Goal: Task Accomplishment & Management: Manage account settings

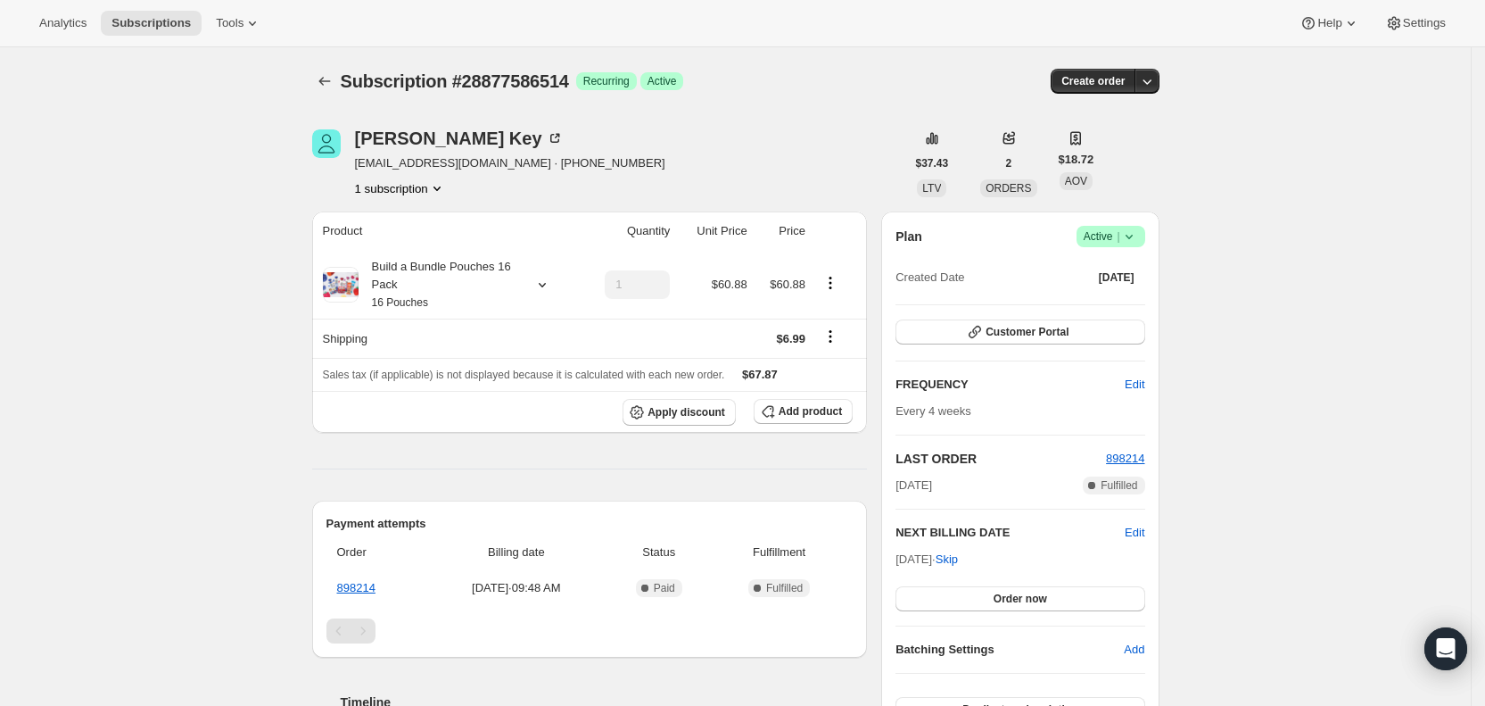
scroll to position [426, 0]
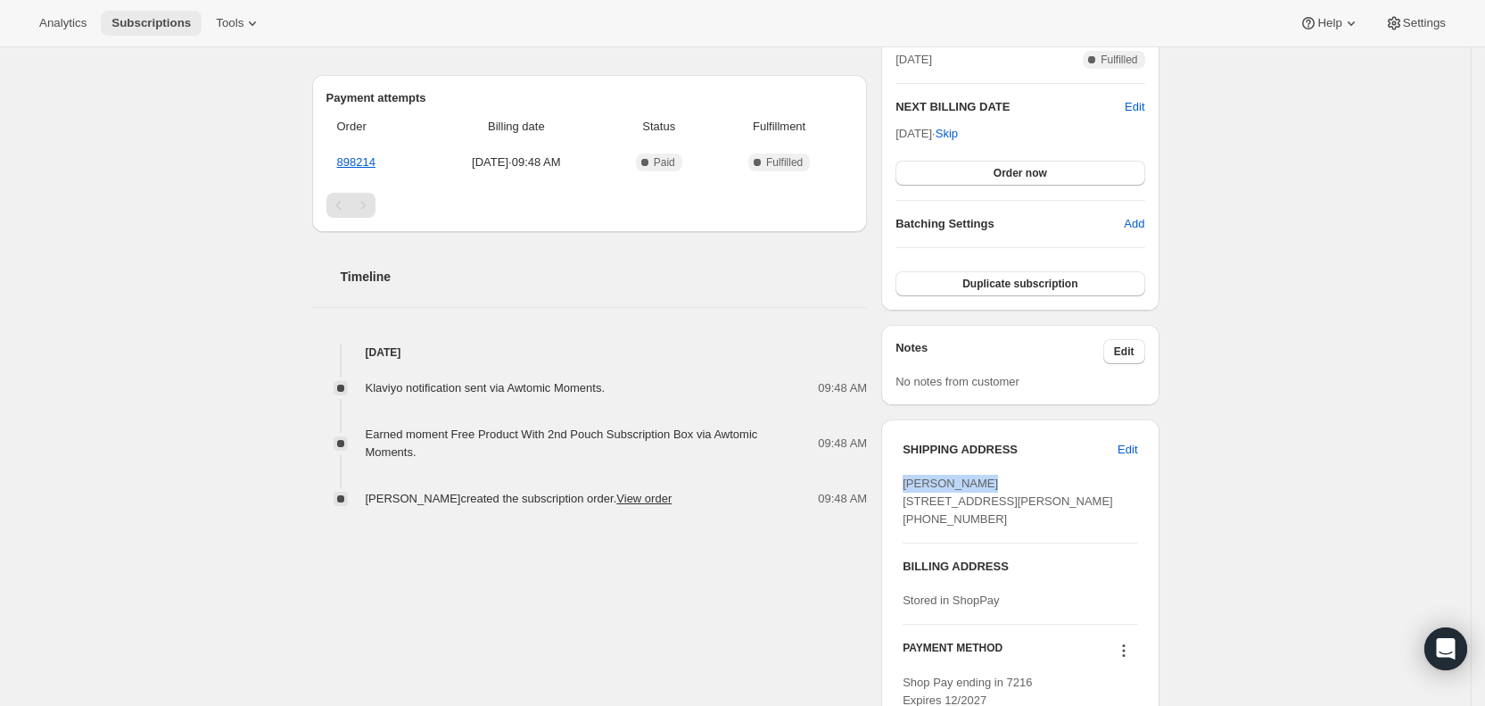
click at [157, 28] on span "Subscriptions" at bounding box center [151, 23] width 79 height 14
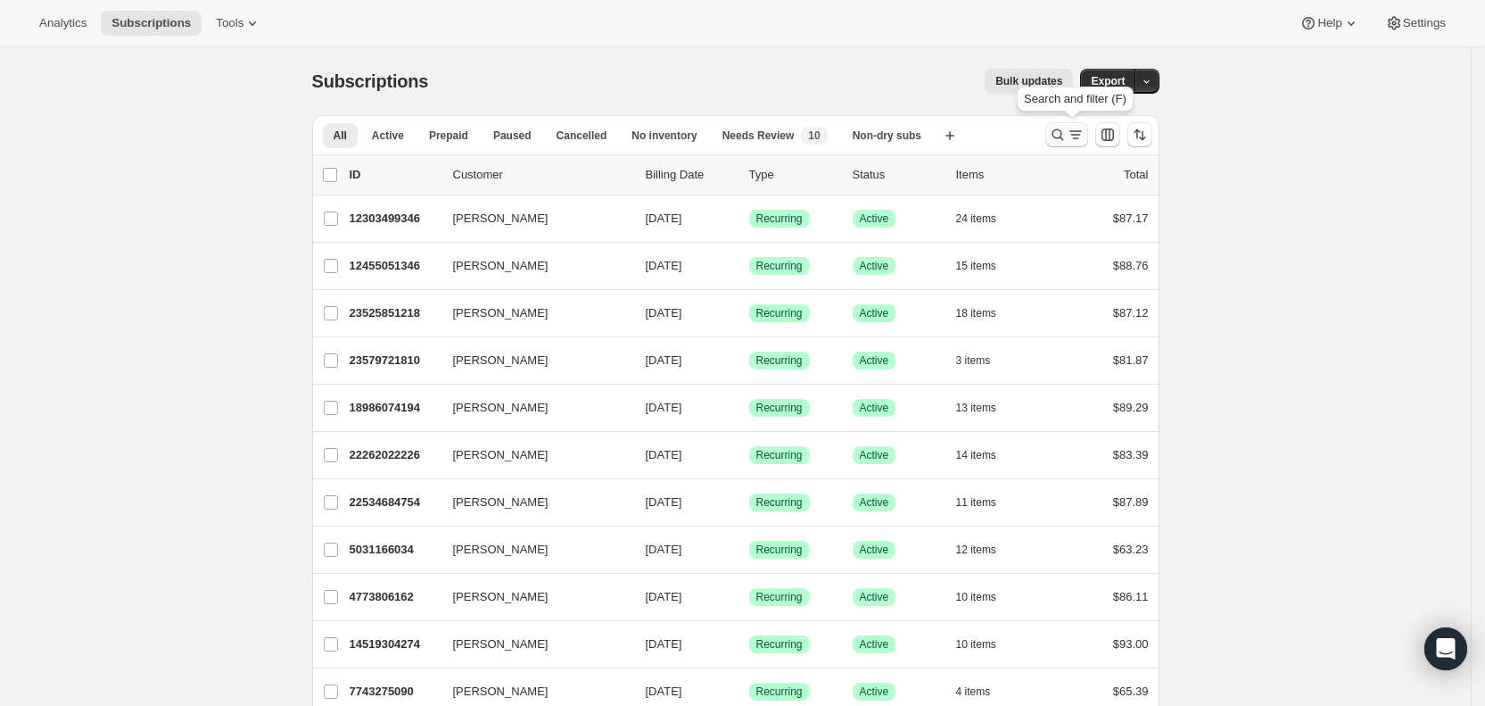
click at [1067, 128] on icon "Search and filter results" at bounding box center [1058, 135] width 18 height 18
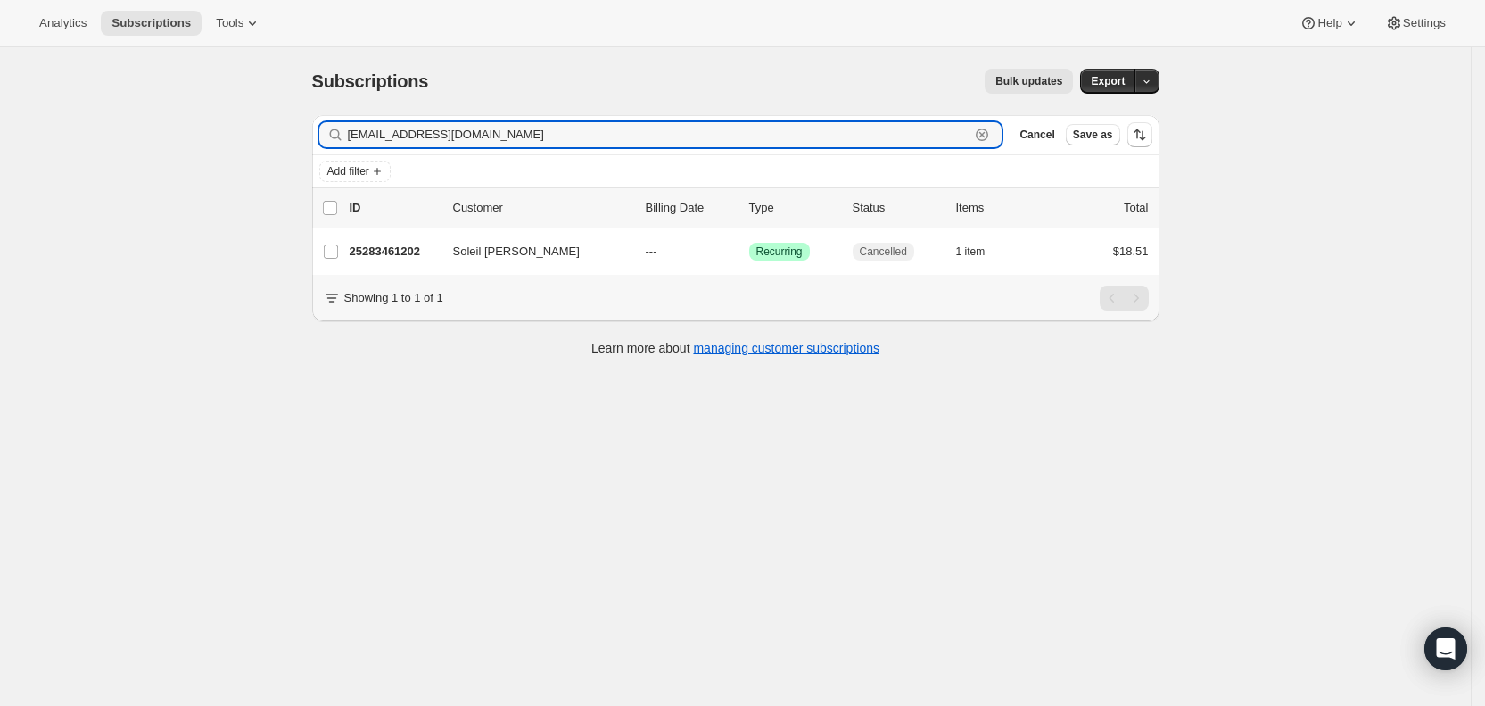
drag, startPoint x: 547, startPoint y: 129, endPoint x: 352, endPoint y: 136, distance: 194.6
click at [352, 136] on div "soleilminnella@mail.adelphi.edu Clear" at bounding box center [660, 134] width 683 height 25
paste input "rguercio2@schools.nyc.gov"
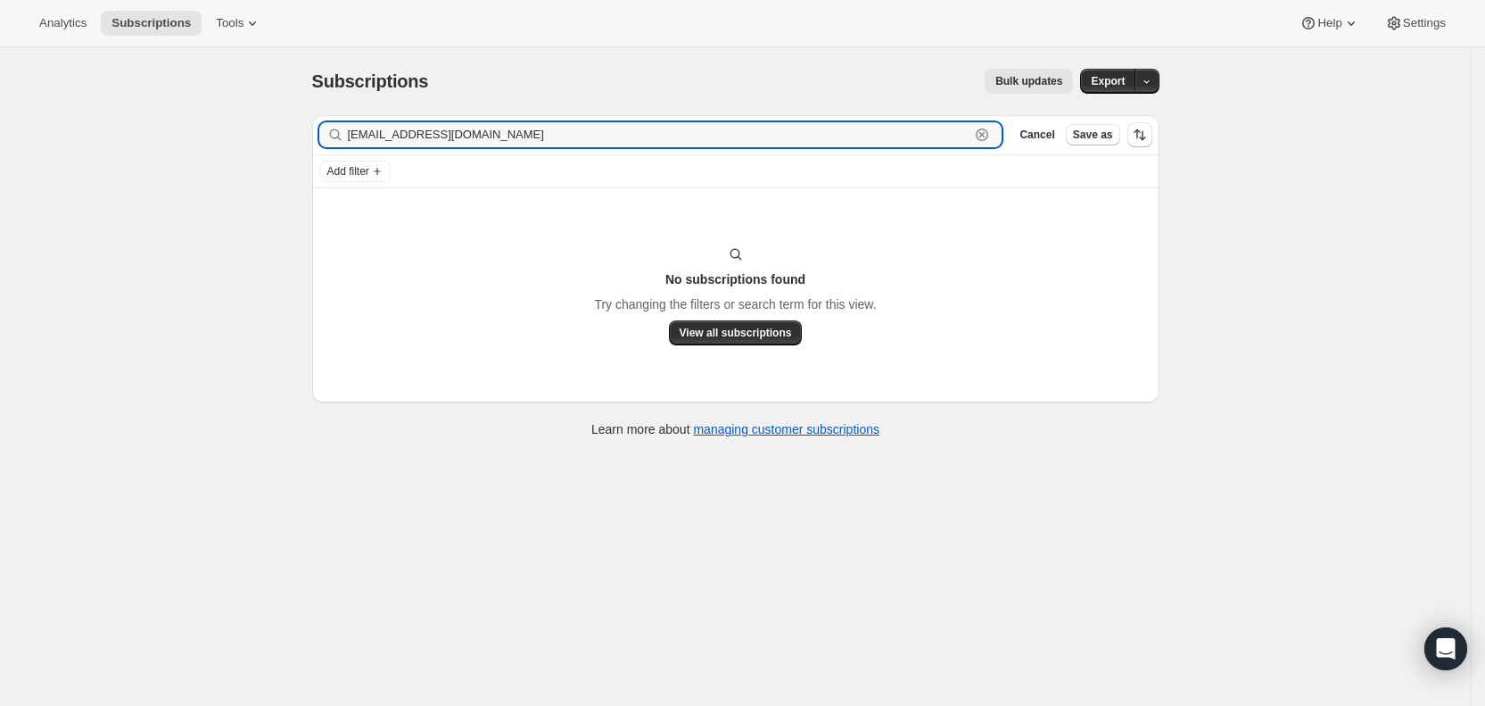
drag, startPoint x: 523, startPoint y: 135, endPoint x: 351, endPoint y: 140, distance: 172.3
click at [351, 140] on div "rguercio2@schools.nyc.gov Clear" at bounding box center [660, 134] width 683 height 25
paste input "_guercio@aol.com"
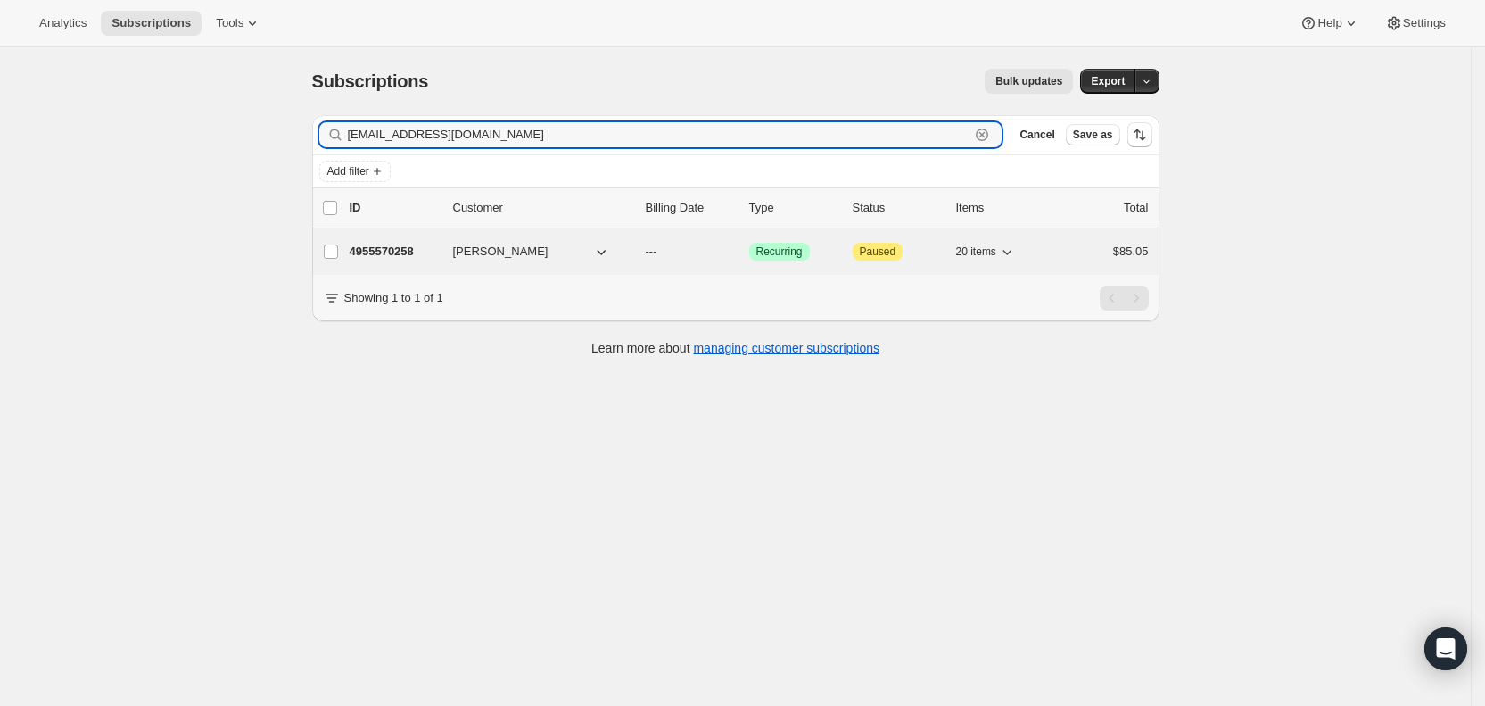
type input "r_guercio@aol.com"
click at [650, 248] on div "4955570258 rosanna guercio --- Success Recurring Attention Paused 20 items $85.…" at bounding box center [749, 251] width 799 height 25
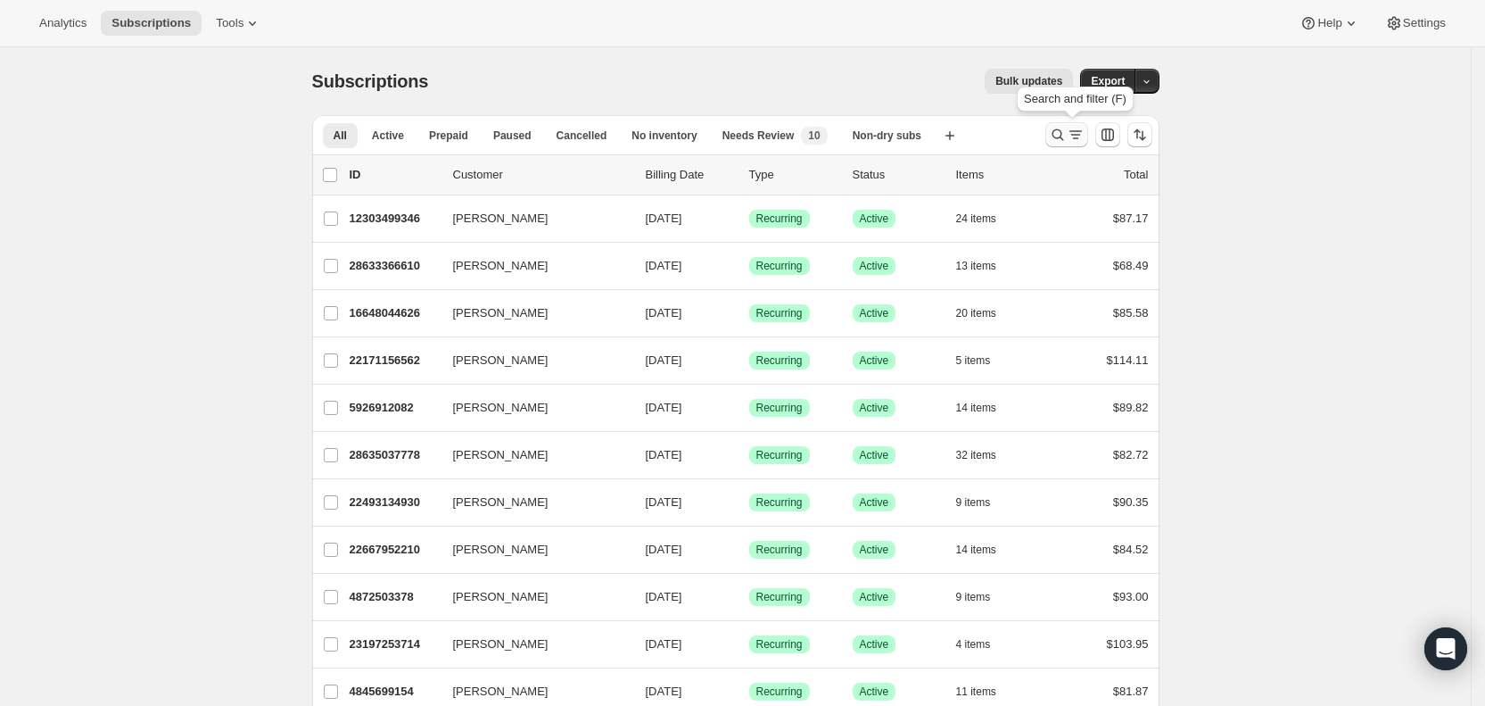
click at [1074, 133] on icon "Search and filter results" at bounding box center [1076, 135] width 18 height 18
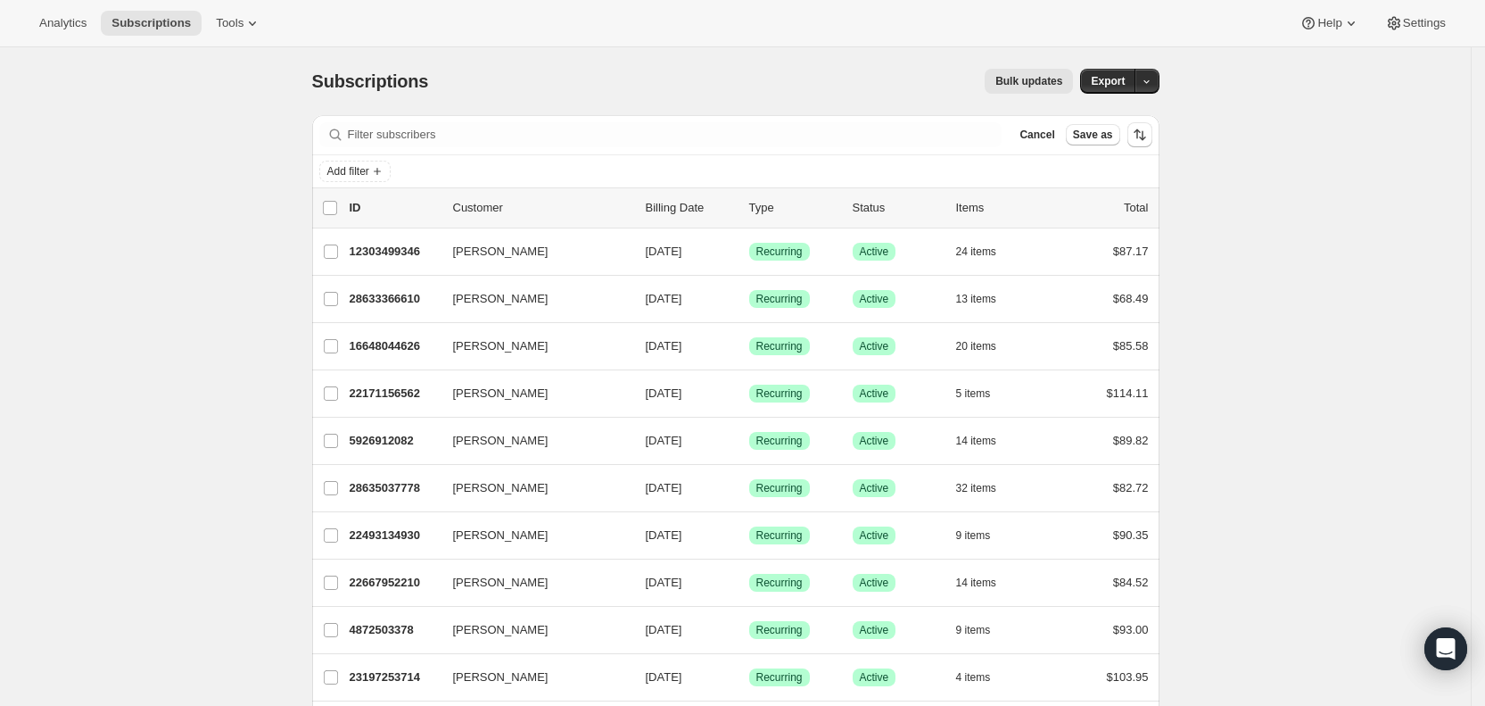
click at [536, 119] on div "Filter subscribers Cancel Save as" at bounding box center [736, 134] width 848 height 39
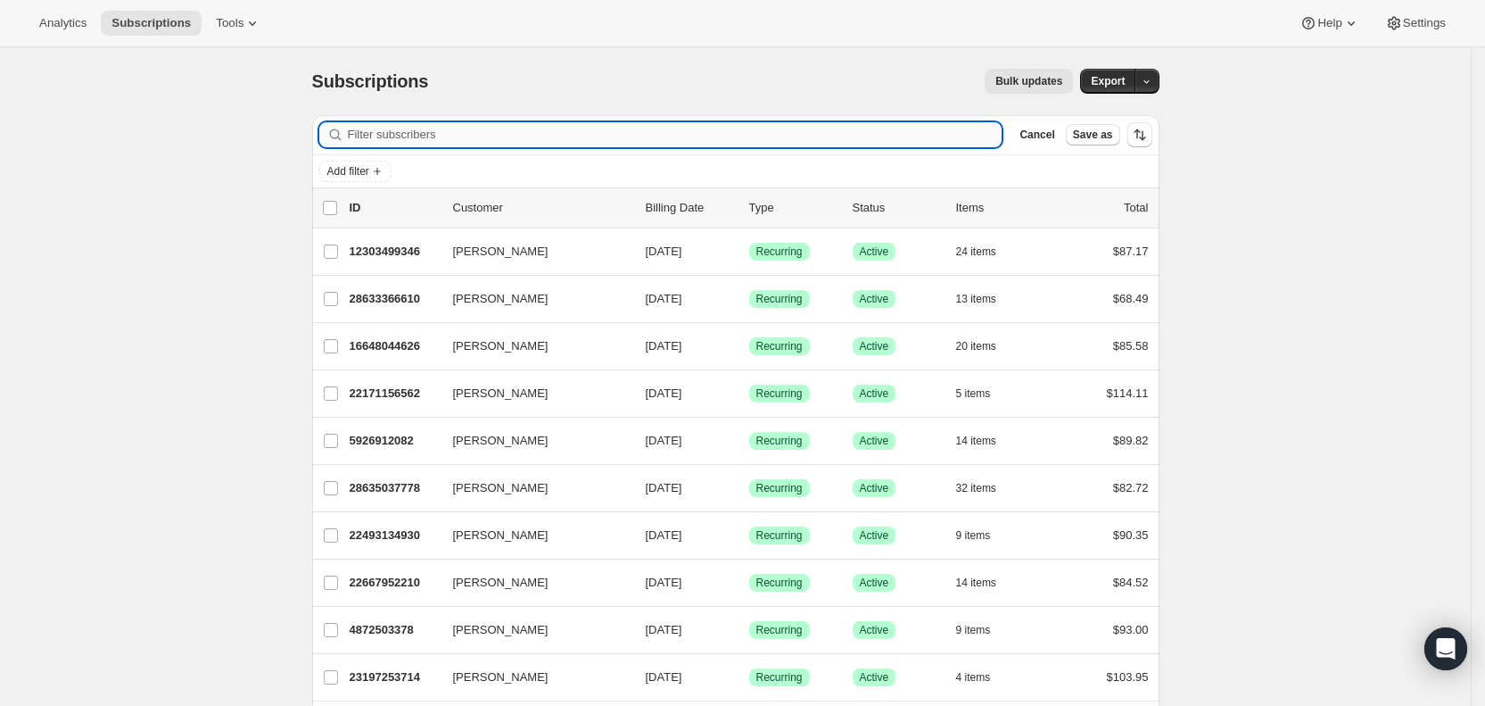
click at [505, 132] on input "Filter subscribers" at bounding box center [675, 134] width 655 height 25
paste input "soleilminnella@mail.adelphi.edu"
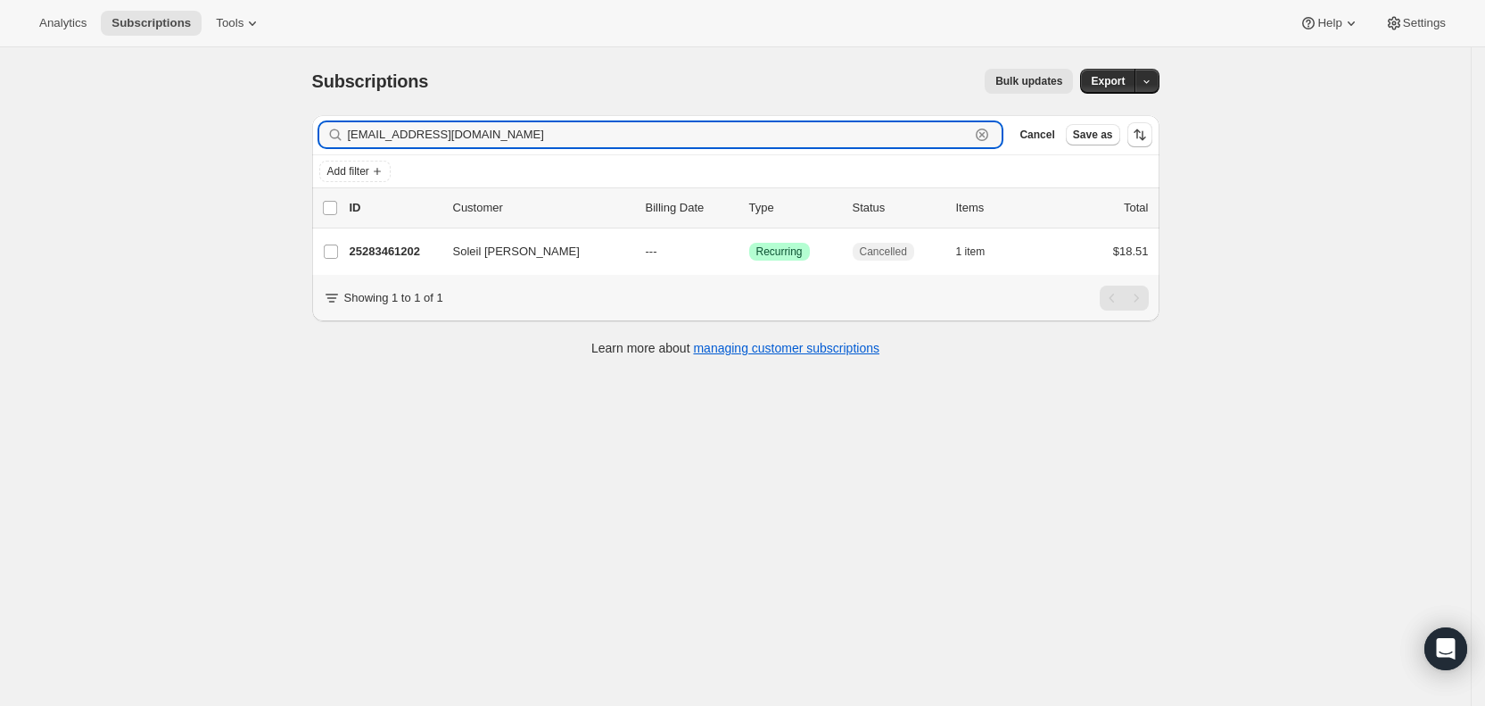
type input "soleilminnella@mail.adelphi.edu"
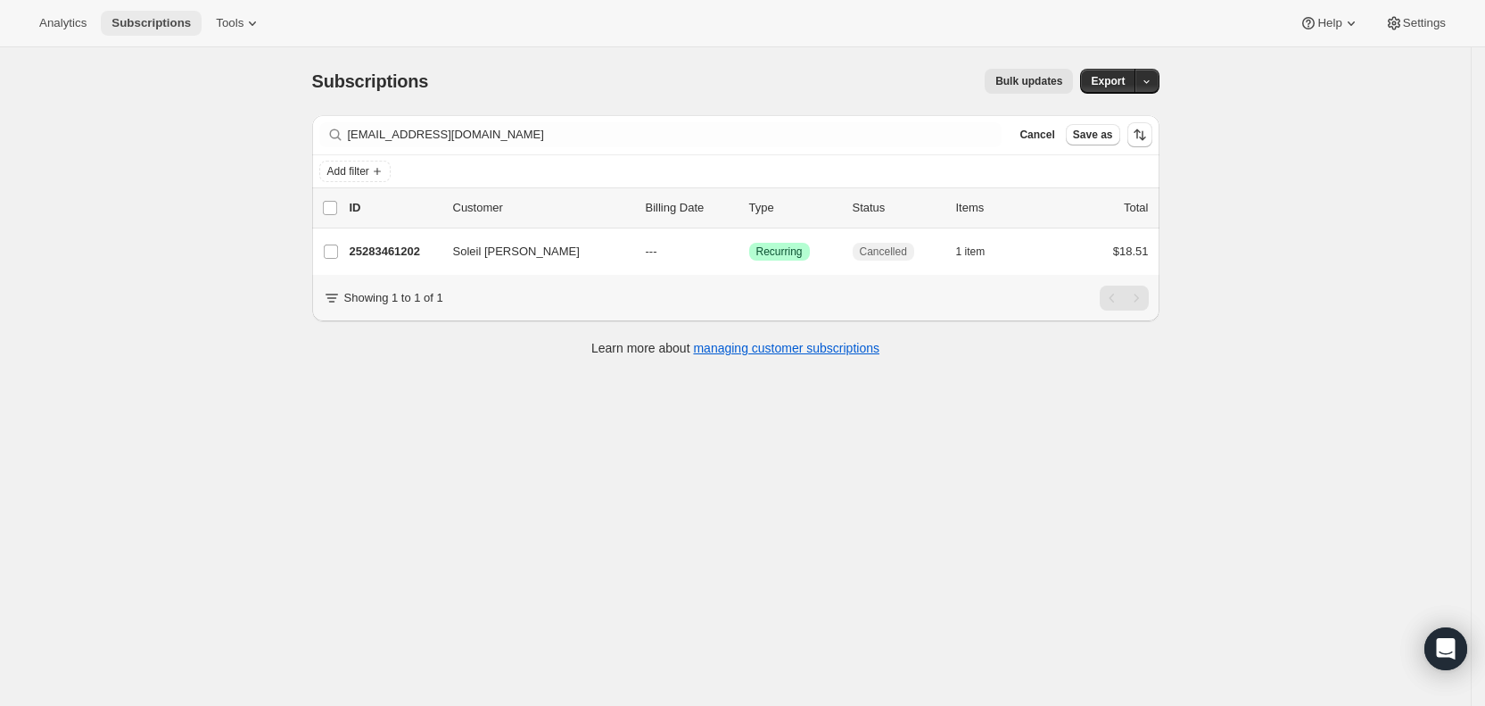
click at [173, 25] on span "Subscriptions" at bounding box center [151, 23] width 79 height 14
click at [161, 16] on span "Subscriptions" at bounding box center [151, 23] width 79 height 14
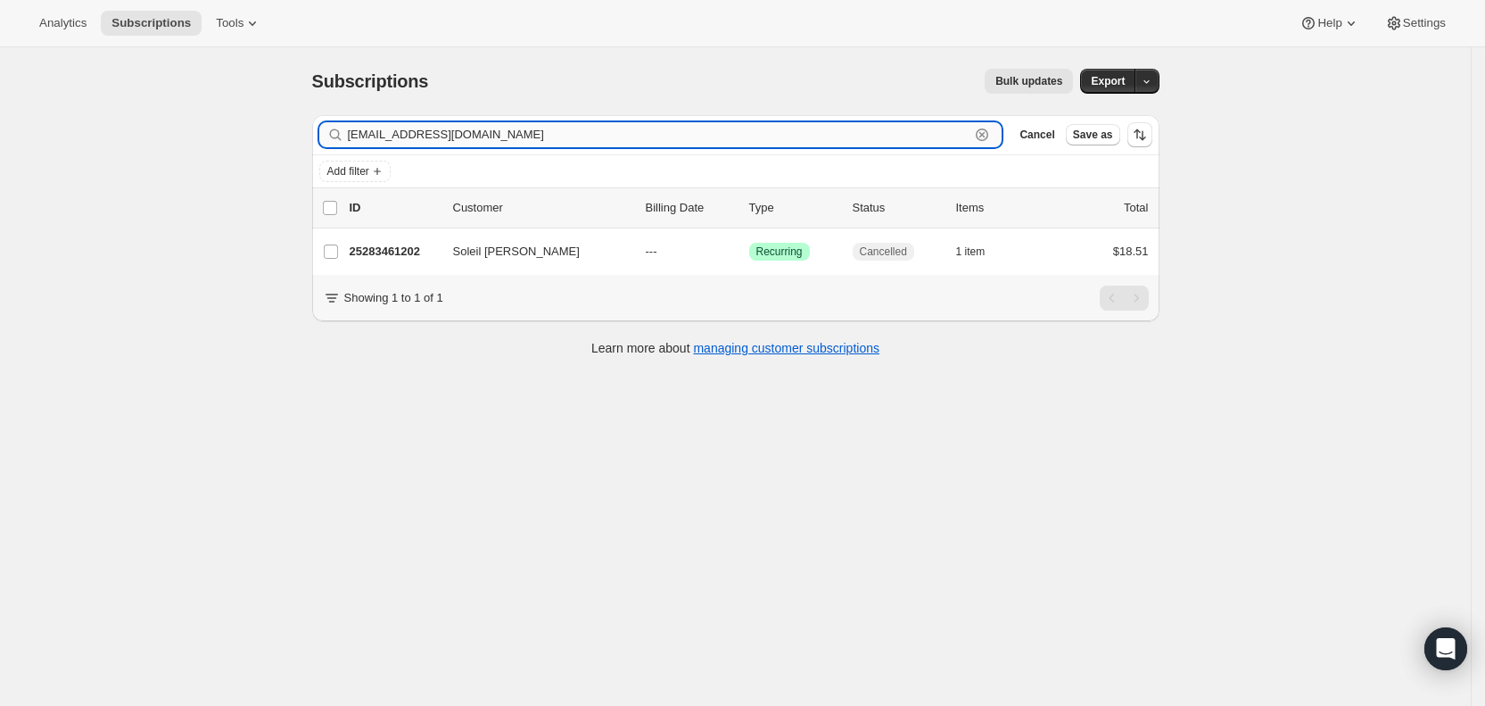
drag, startPoint x: 542, startPoint y: 140, endPoint x: 430, endPoint y: 87, distance: 124.1
click at [368, 140] on input "soleilminnella@mail.adelphi.edu" at bounding box center [659, 134] width 623 height 25
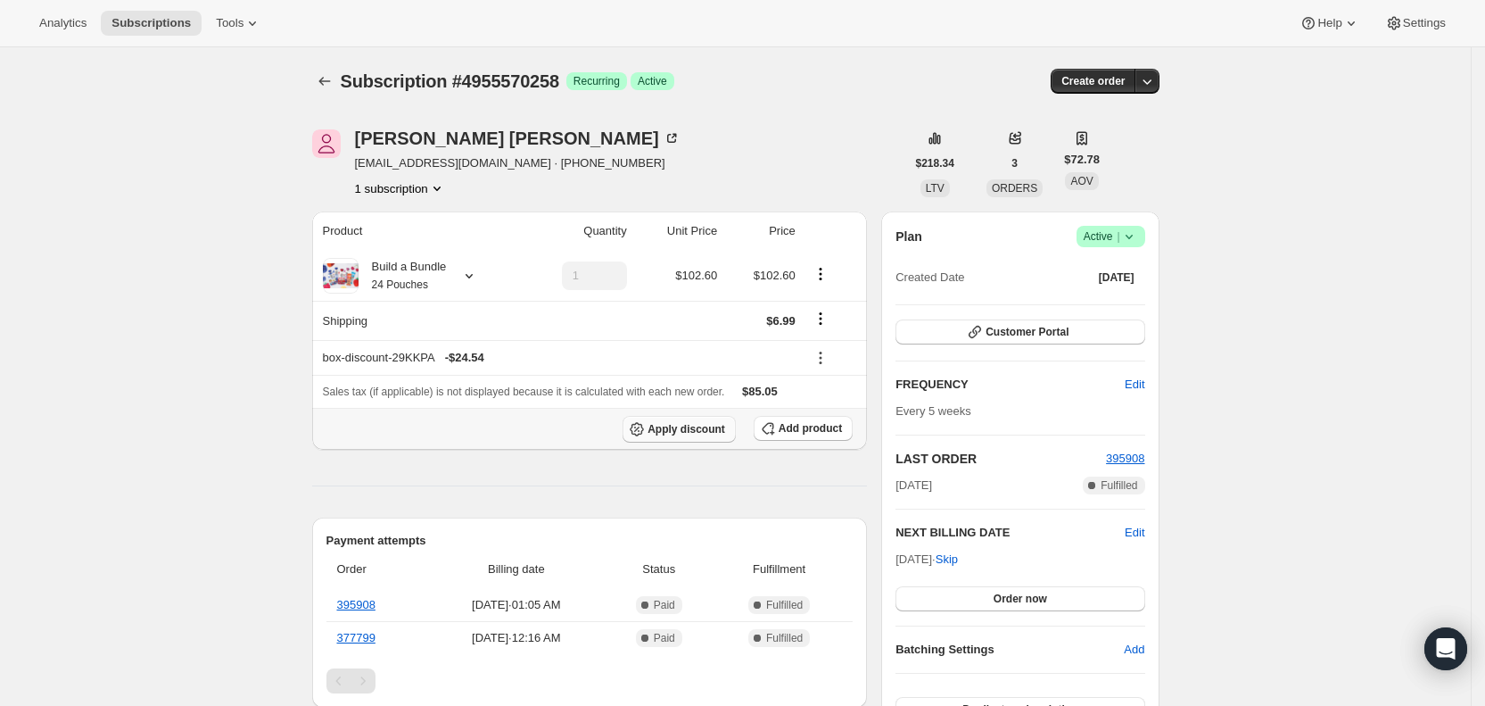
click at [711, 432] on span "Apply discount" at bounding box center [687, 429] width 78 height 14
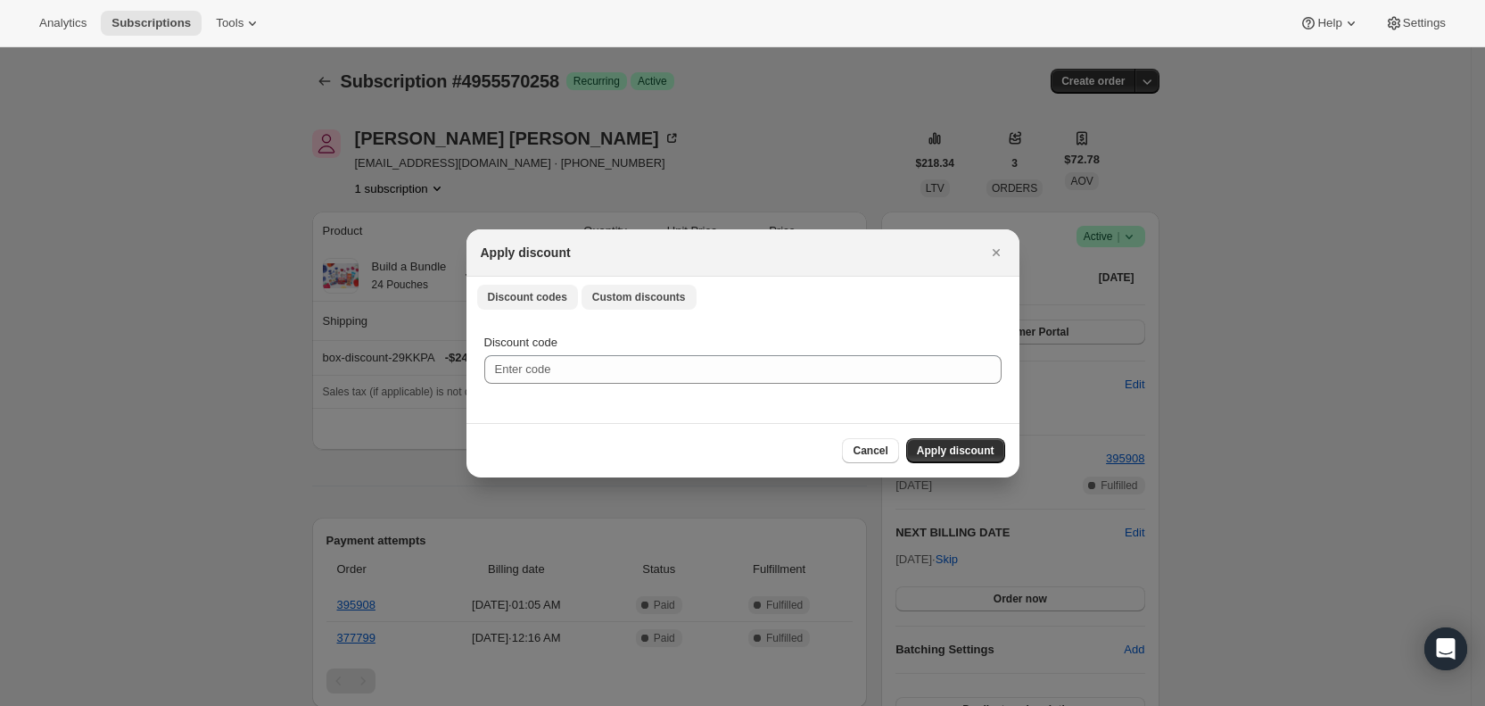
click at [645, 295] on span "Custom discounts" at bounding box center [639, 297] width 94 height 14
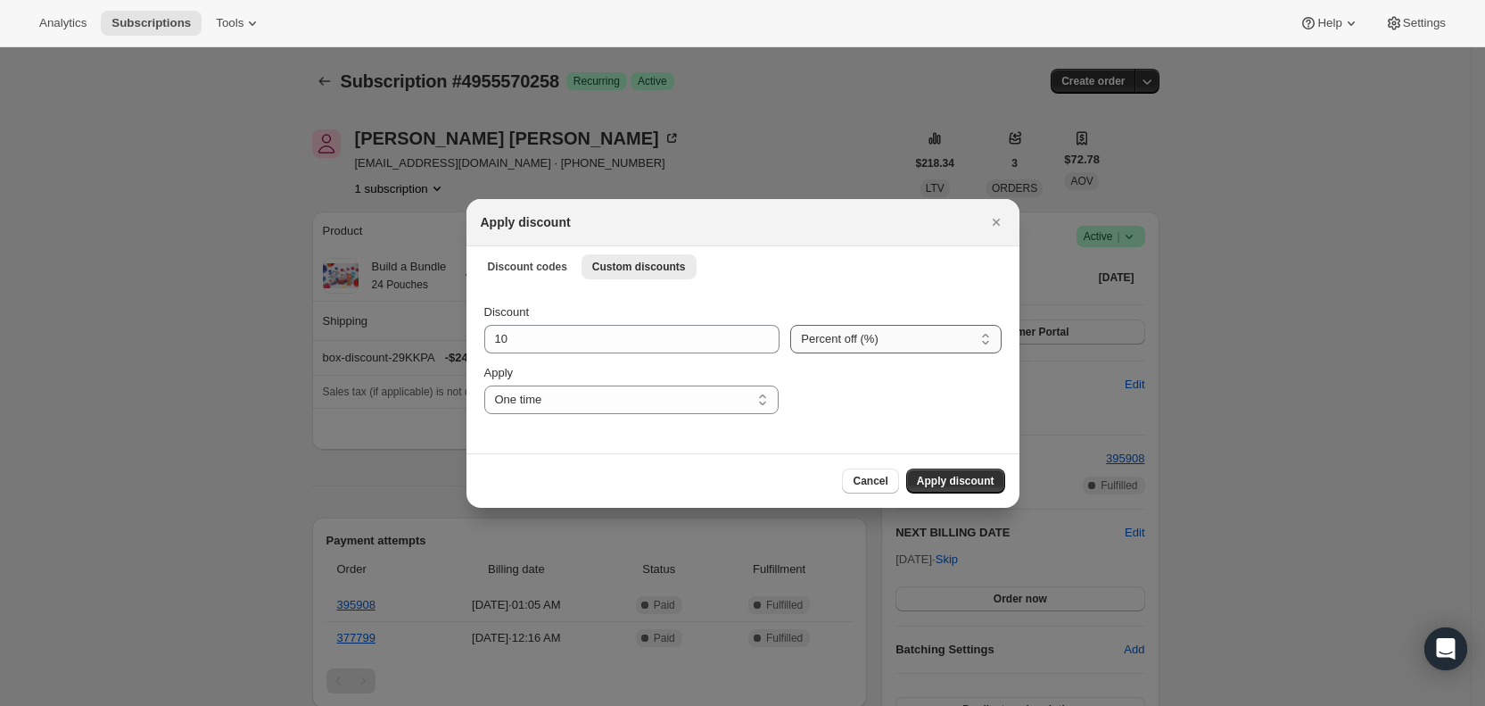
click at [868, 349] on select "Percent off (%) Amount off ($)" at bounding box center [895, 339] width 211 height 29
select select "fixed"
click at [790, 325] on select "Percent off (%) Amount off ($)" at bounding box center [895, 339] width 211 height 29
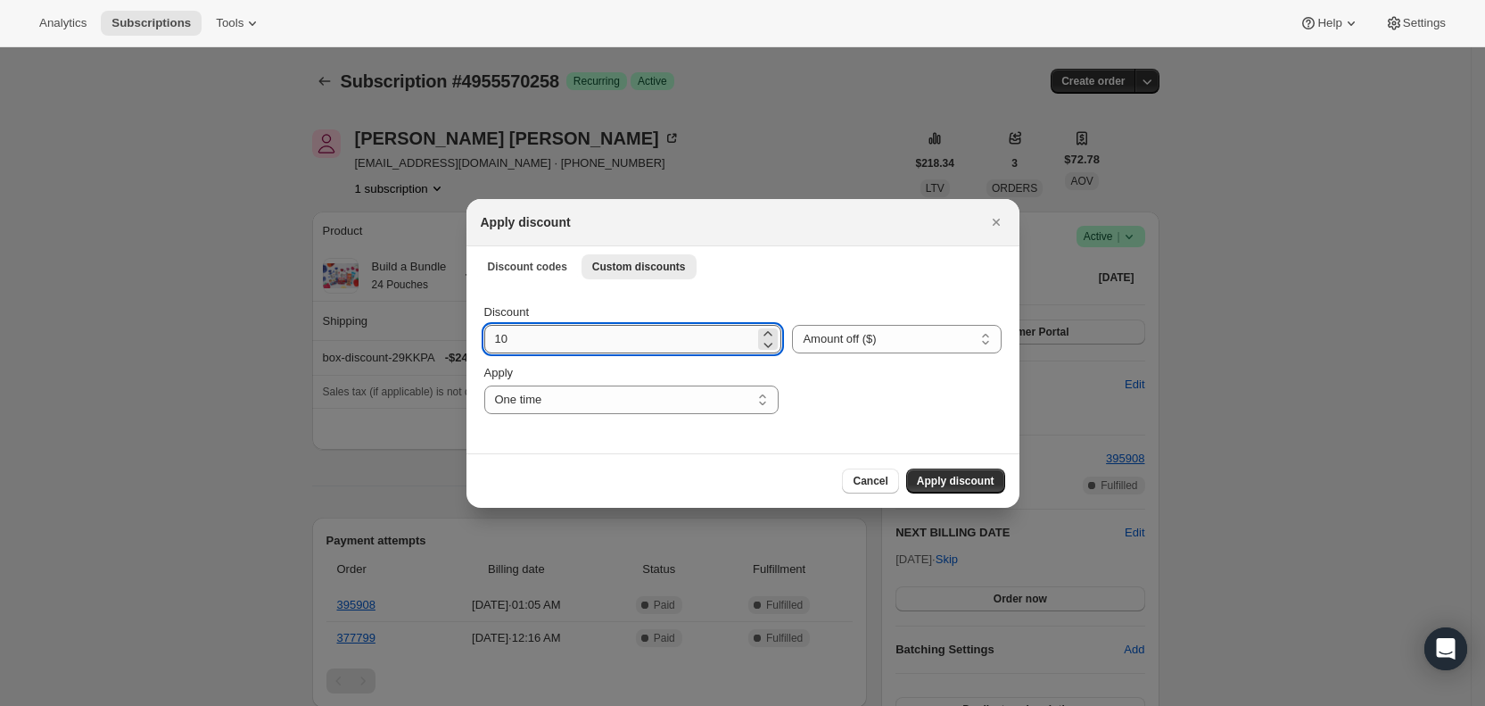
drag, startPoint x: 547, startPoint y: 342, endPoint x: 485, endPoint y: 342, distance: 61.6
click at [485, 342] on input "10" at bounding box center [619, 339] width 271 height 29
type input "47.84"
click at [950, 475] on span "Apply discount" at bounding box center [956, 481] width 78 height 14
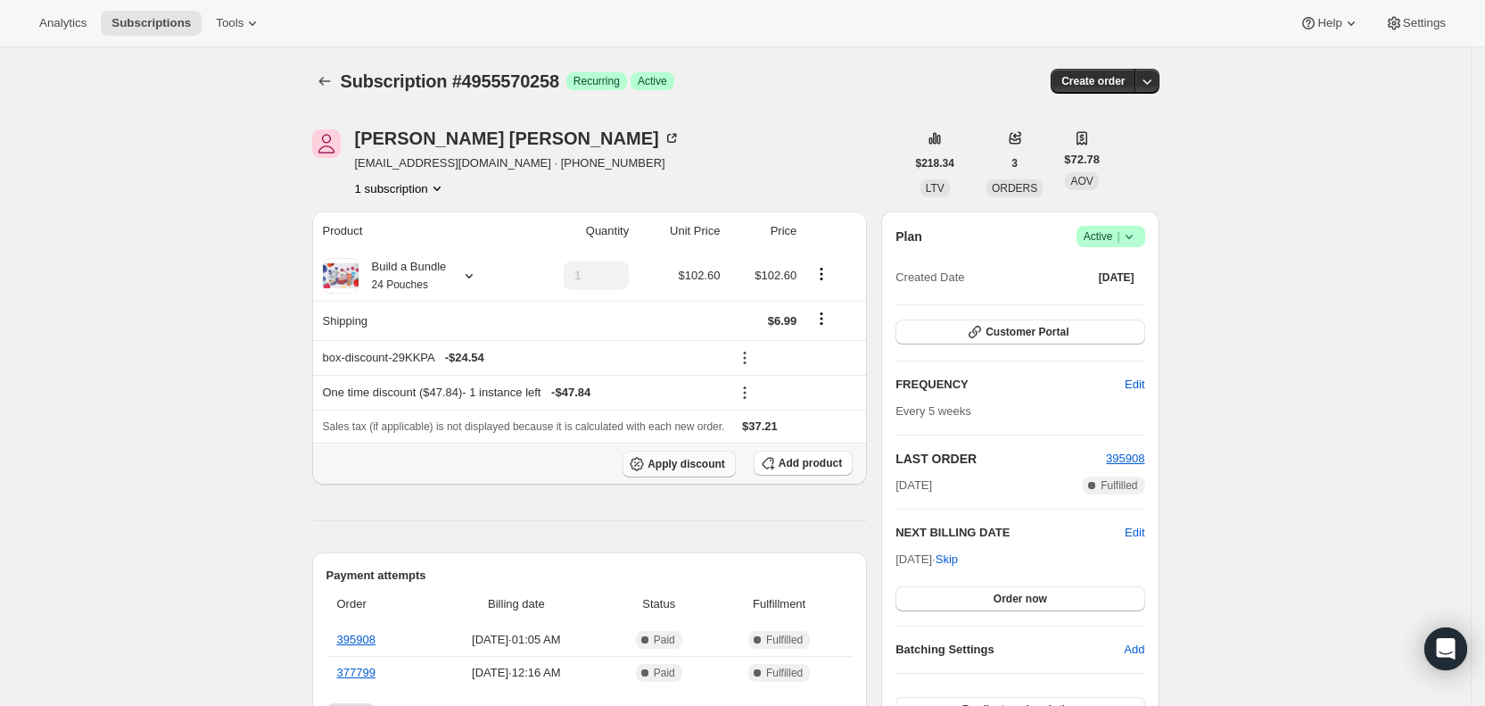
click at [697, 463] on span "Apply discount" at bounding box center [687, 464] width 78 height 14
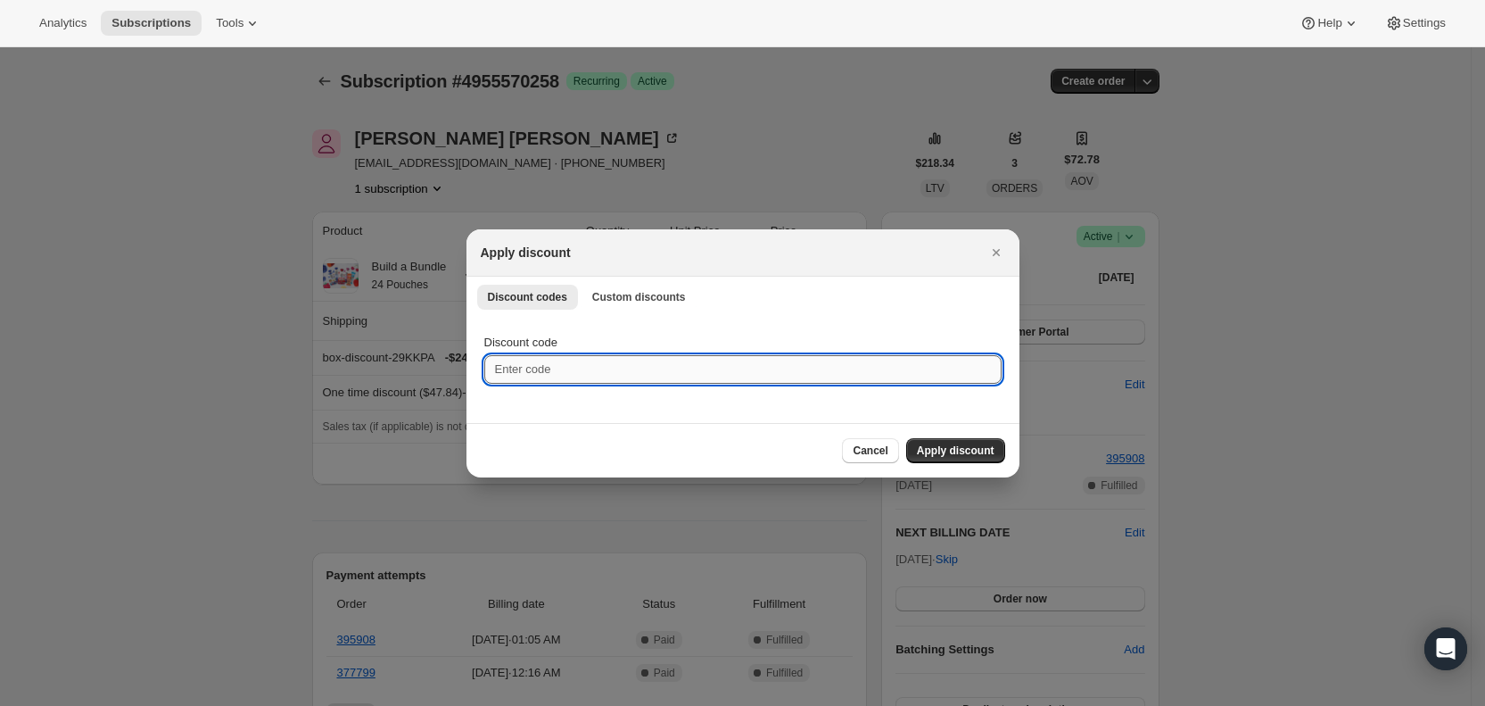
click at [525, 368] on input "Discount code" at bounding box center [742, 369] width 517 height 29
type input "nextbox25"
click at [935, 448] on span "Apply discount" at bounding box center [956, 450] width 78 height 14
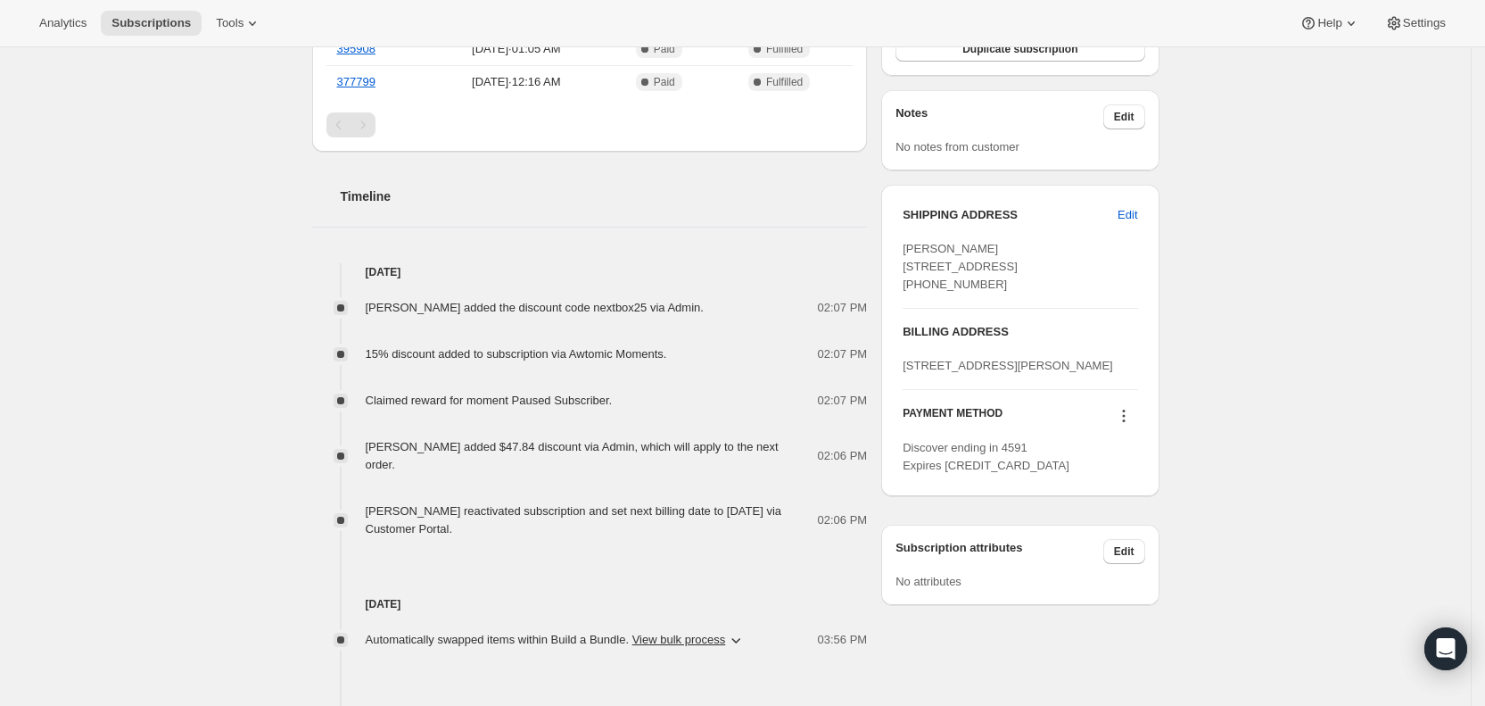
scroll to position [698, 0]
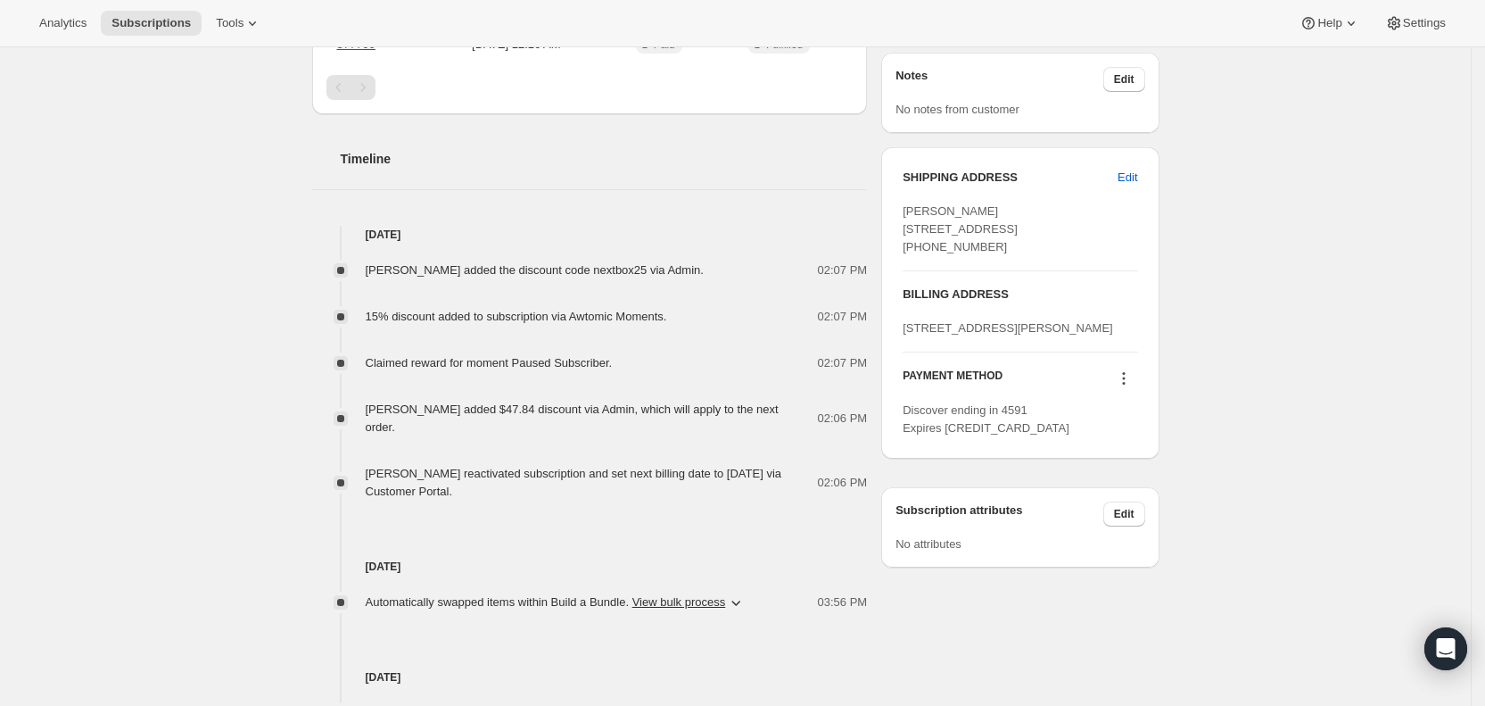
click at [1130, 387] on icon at bounding box center [1124, 378] width 18 height 18
click at [1164, 479] on span "Send link to update card" at bounding box center [1130, 482] width 125 height 13
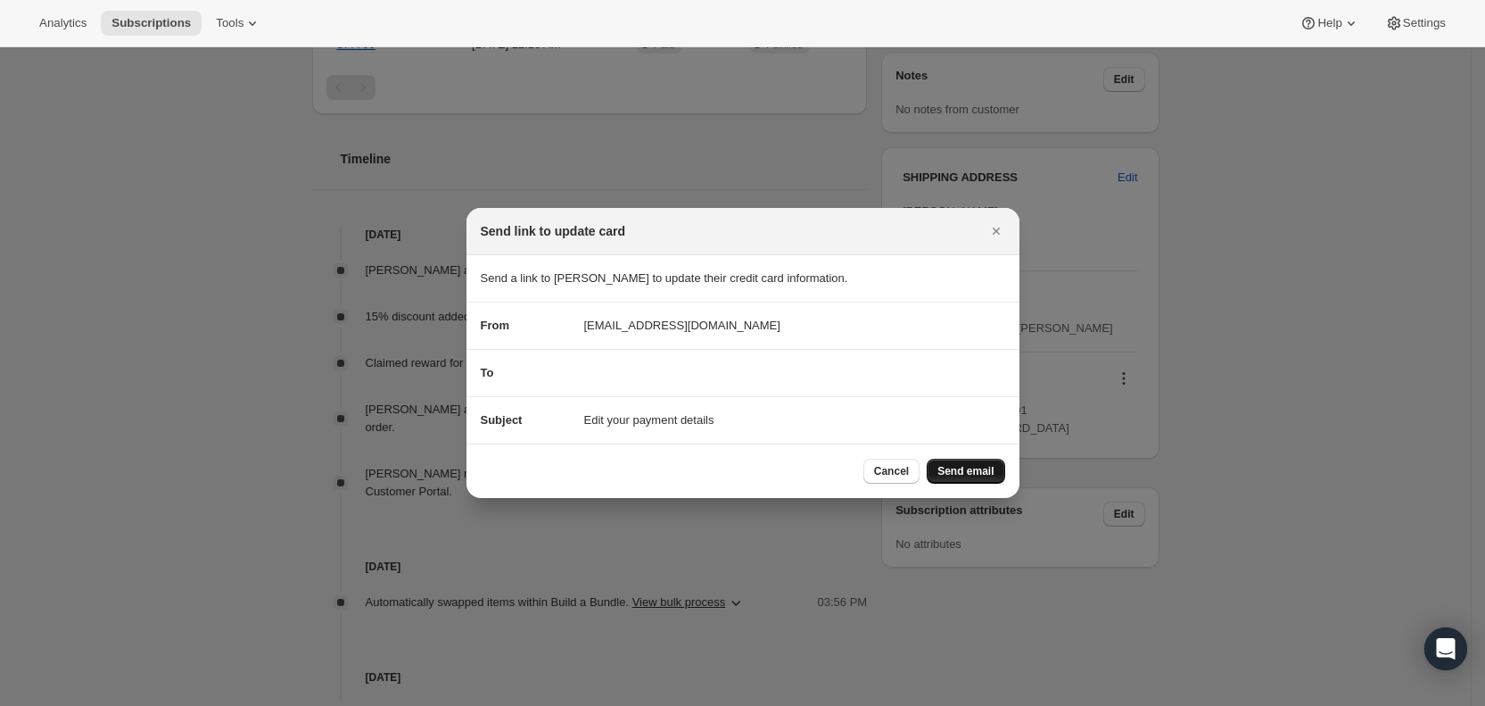
click at [989, 471] on span "Send email" at bounding box center [966, 471] width 56 height 14
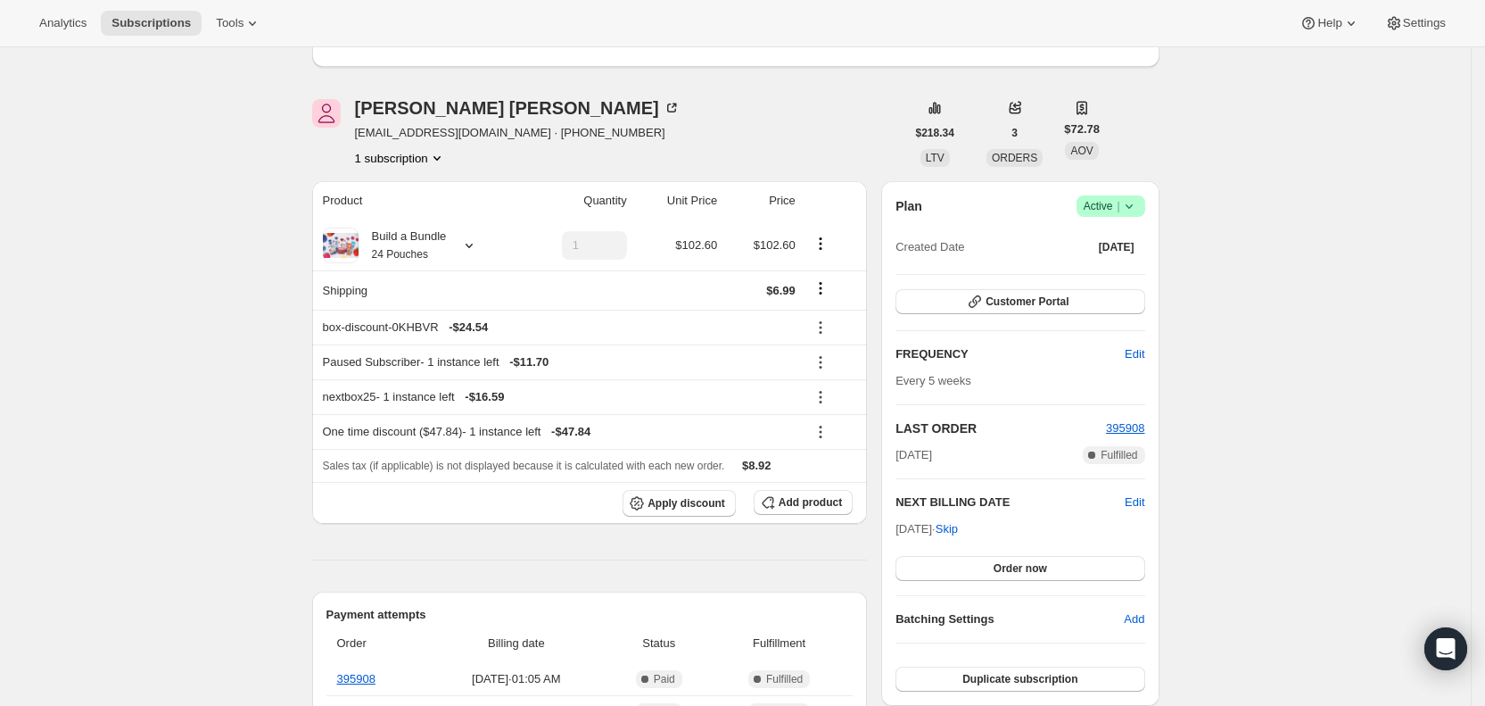
scroll to position [0, 0]
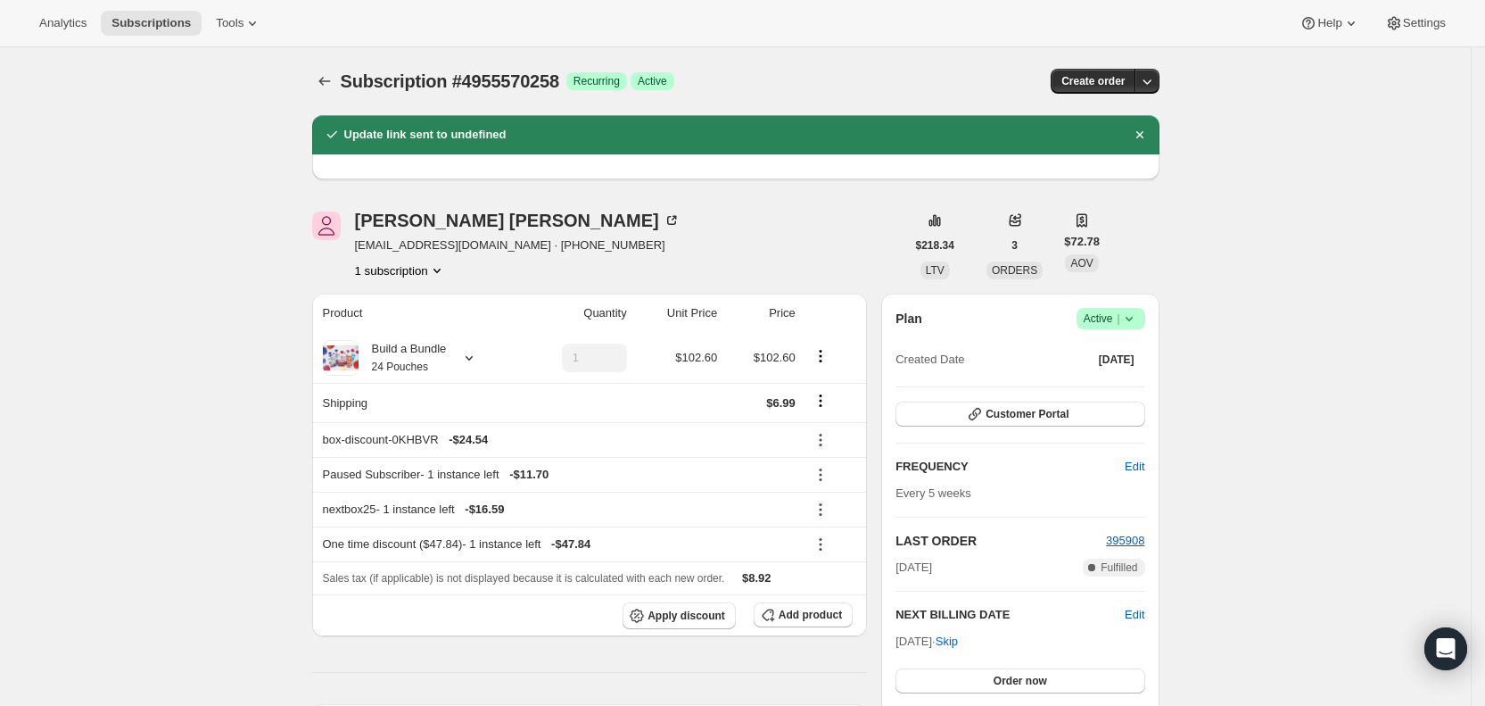
click at [360, 217] on div "rosanna guercio r_guercio@aol.com · +13479758992 1 subscription" at bounding box center [608, 245] width 593 height 68
click at [497, 220] on div "rosanna guercio" at bounding box center [518, 220] width 326 height 18
